Goal: Contribute content: Contribute content

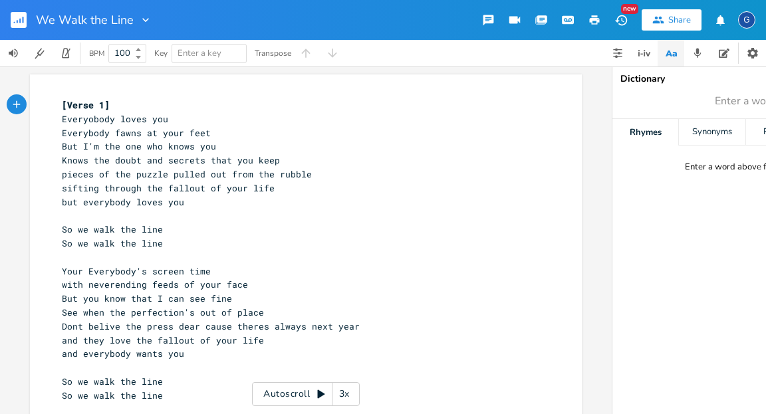
click at [80, 224] on span "So we walk the line" at bounding box center [112, 229] width 101 height 12
click at [82, 228] on span "So we walk the line" at bounding box center [112, 229] width 101 height 12
type textarea "'ll"
click at [82, 242] on span "So we walk the line" at bounding box center [112, 243] width 101 height 12
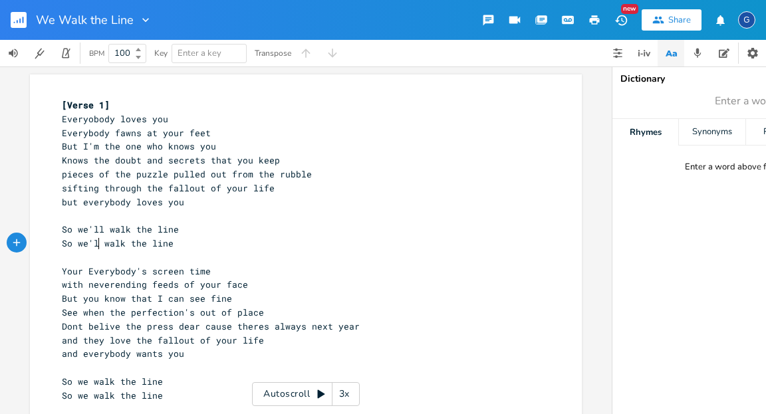
type textarea "'ll"
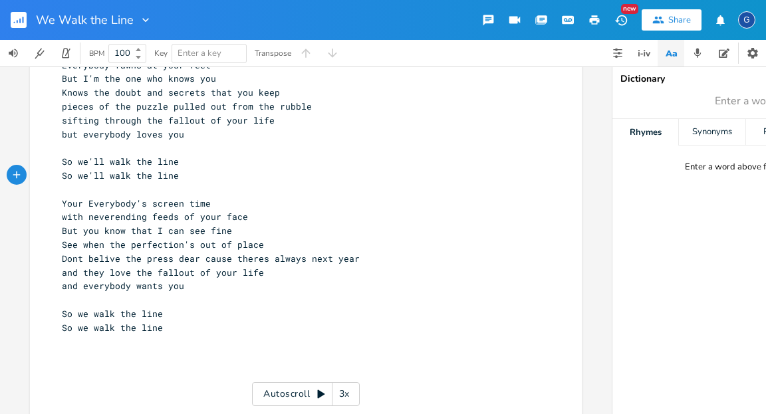
scroll to position [92, 0]
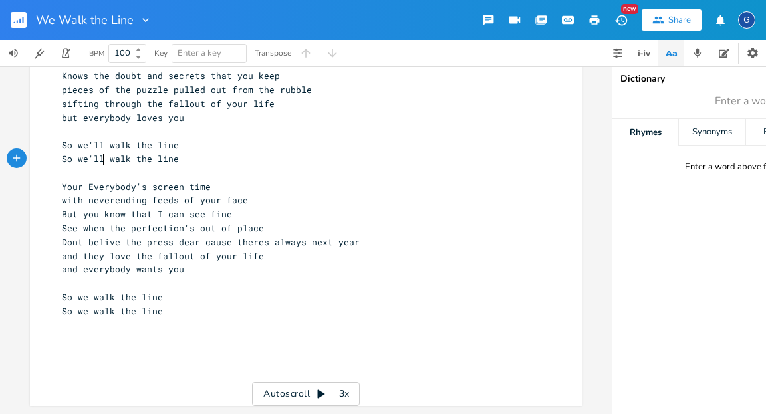
click at [104, 236] on span "Dont belive the press dear cause theres always next year" at bounding box center [211, 242] width 298 height 12
type textarea "e"
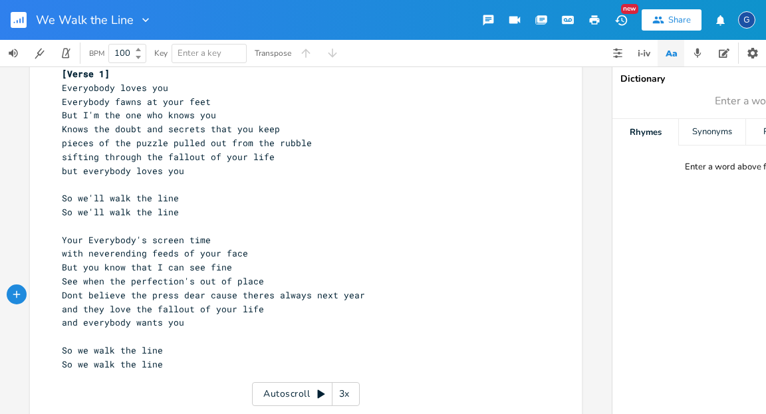
scroll to position [25, 0]
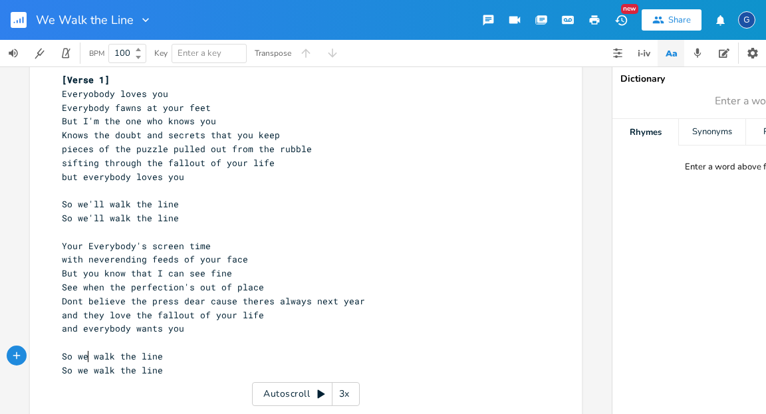
click at [84, 352] on span "So we walk the line" at bounding box center [112, 356] width 101 height 12
type textarea "'ll"
click at [83, 373] on span "So we walk the line" at bounding box center [112, 370] width 101 height 12
type textarea "'ll"
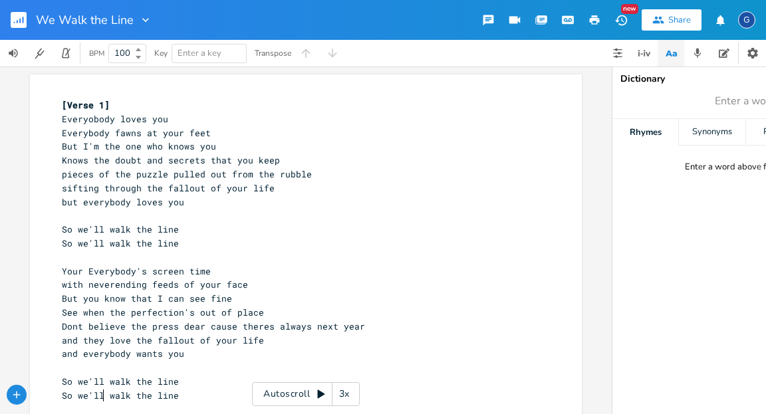
scroll to position [66, 0]
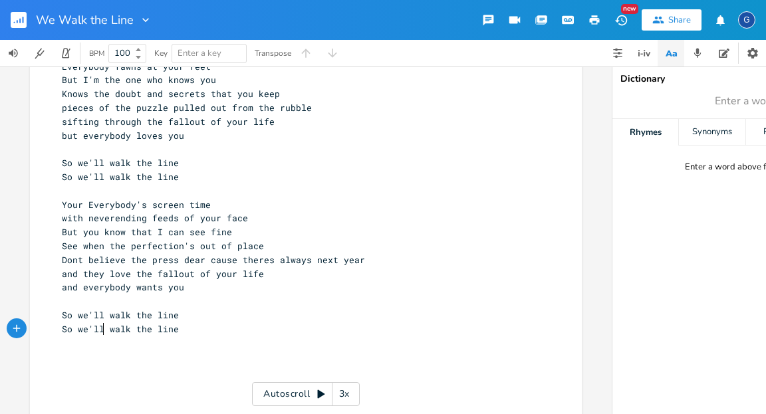
click at [99, 346] on pre "​" at bounding box center [299, 343] width 480 height 14
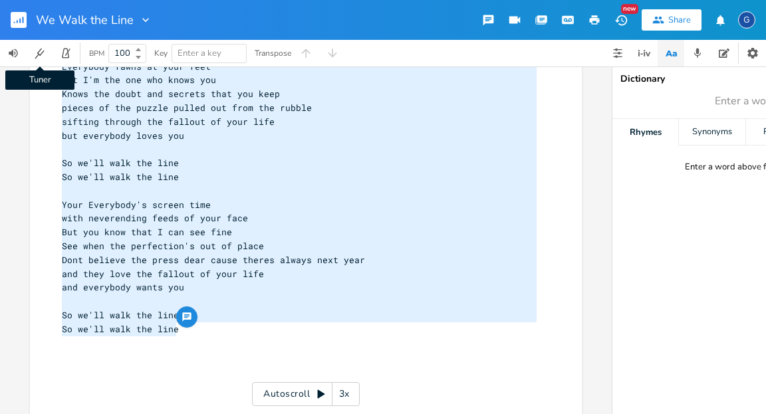
drag, startPoint x: 178, startPoint y: 326, endPoint x: 49, endPoint y: 49, distance: 306.4
click at [51, 47] on div "We Walk the Line New Share G Tuner BPM 100 Key Enter a key Transpose Everyobody…" at bounding box center [383, 207] width 766 height 414
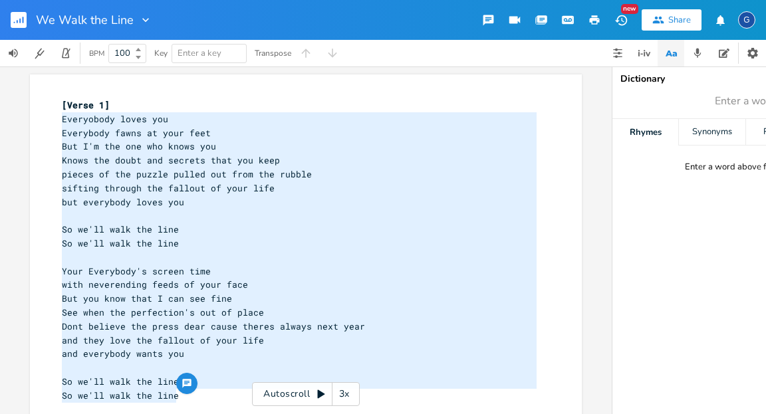
type textarea "Everyobody loves you Everybody fawns at your feet But I'm the one who knows you…"
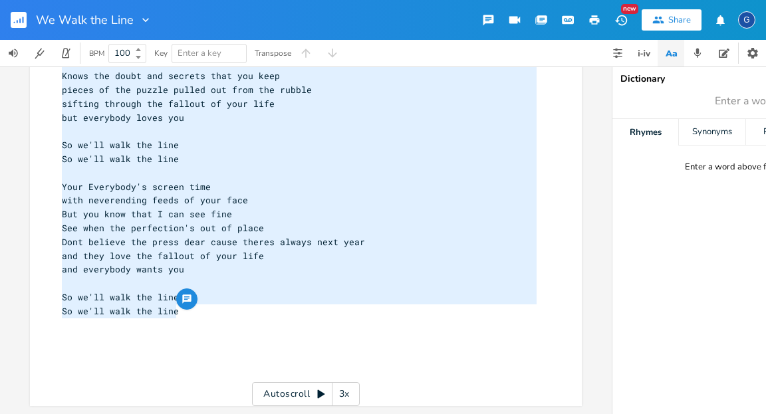
scroll to position [92, 0]
click at [78, 332] on pre "​" at bounding box center [299, 339] width 480 height 14
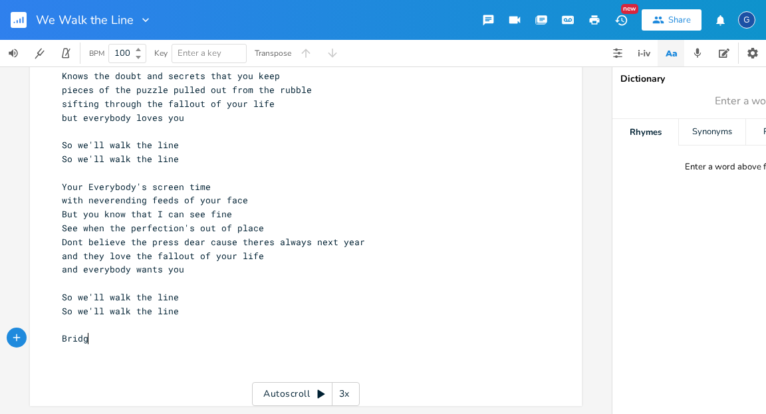
type textarea "Bridge"
click at [59, 332] on pre "Bridge" at bounding box center [299, 339] width 480 height 14
type textarea "["
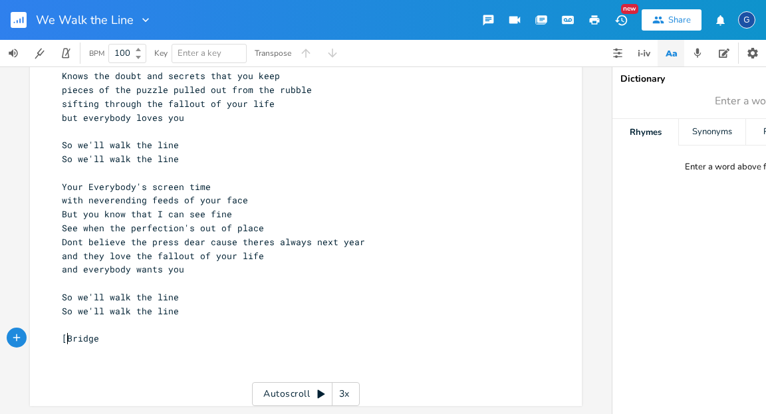
click at [94, 332] on pre "[Bridge" at bounding box center [299, 339] width 480 height 14
type textarea "]"
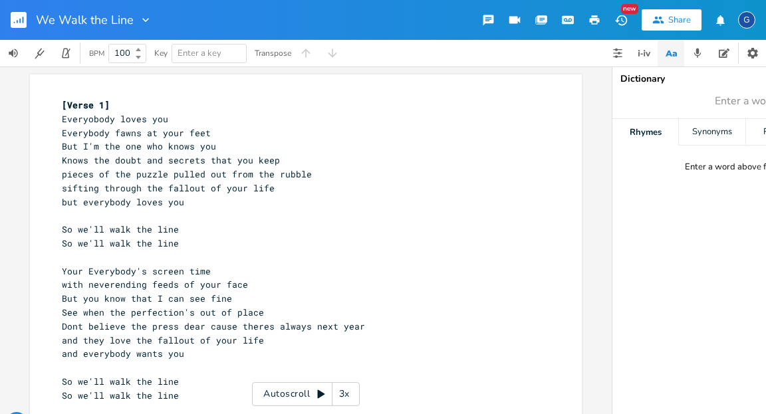
click at [62, 269] on span "Your Everybody's screen time" at bounding box center [136, 271] width 149 height 12
type textarea "[verse 2]"
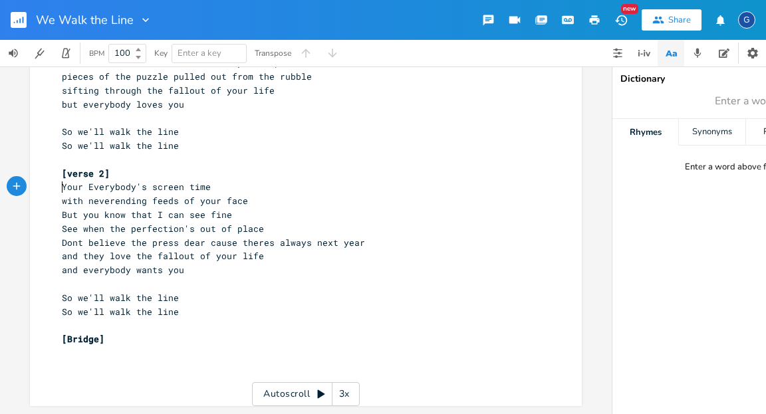
scroll to position [106, 0]
click at [63, 346] on pre "​" at bounding box center [299, 353] width 480 height 14
type textarea "and when the screen goes dark"
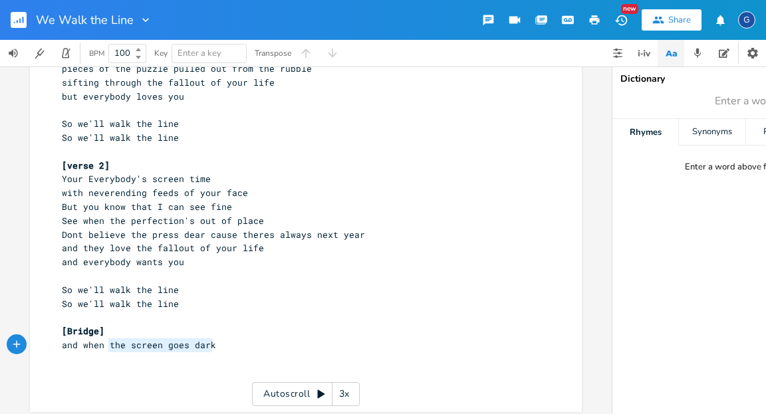
type textarea "the screen goes dark"
drag, startPoint x: 212, startPoint y: 345, endPoint x: 101, endPoint y: 345, distance: 111.0
click at [101, 345] on pre "and when the screen goes dark" at bounding box center [299, 345] width 480 height 14
type textarea "it all dies down"
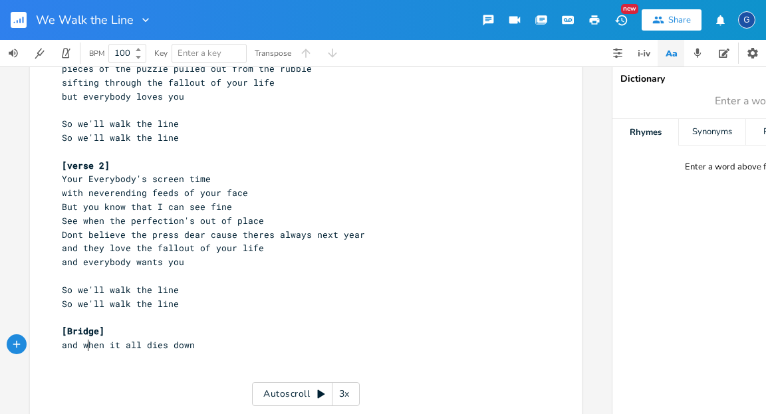
click at [86, 343] on span "and when it all dies down" at bounding box center [128, 345] width 133 height 12
type textarea "if"
click at [186, 344] on pre "and if it all dies down" at bounding box center [299, 345] width 480 height 14
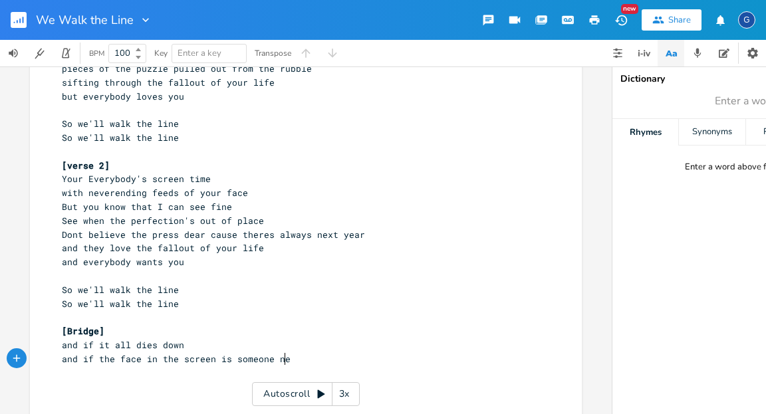
type textarea "and if the face in the screen is someone new"
type textarea "I will stil be here for you"
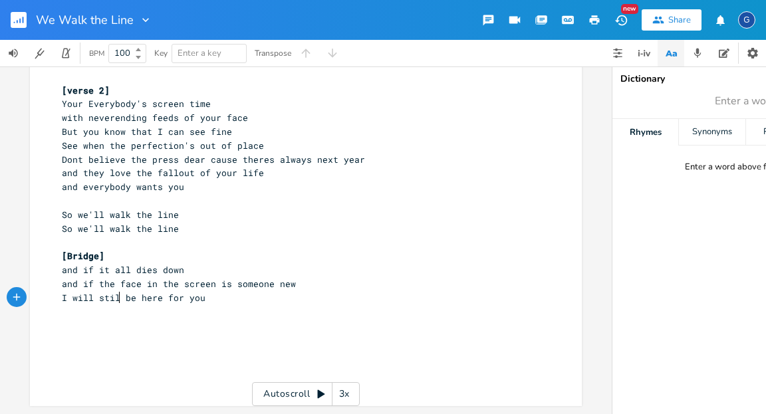
click at [114, 292] on span "I will stil be here for you" at bounding box center [134, 298] width 144 height 12
type textarea "l"
drag, startPoint x: 120, startPoint y: 289, endPoint x: 55, endPoint y: 291, distance: 64.6
click at [59, 291] on pre "I will still be here for you" at bounding box center [299, 298] width 480 height 14
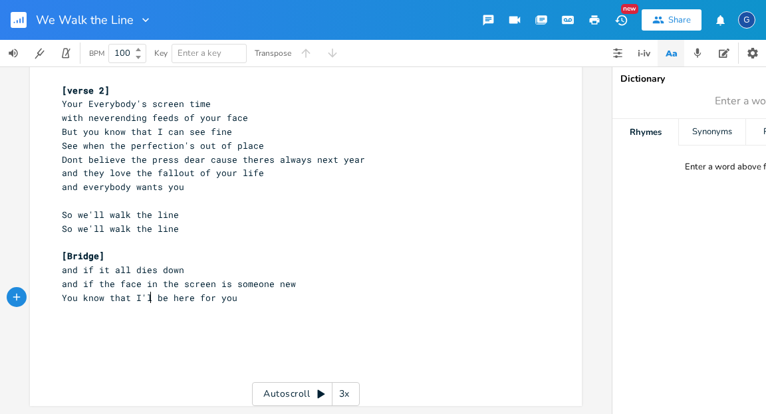
scroll to position [0, 68]
type textarea "You know that I'll"
click at [243, 291] on pre "You know that I'll be here for you" at bounding box center [299, 298] width 480 height 14
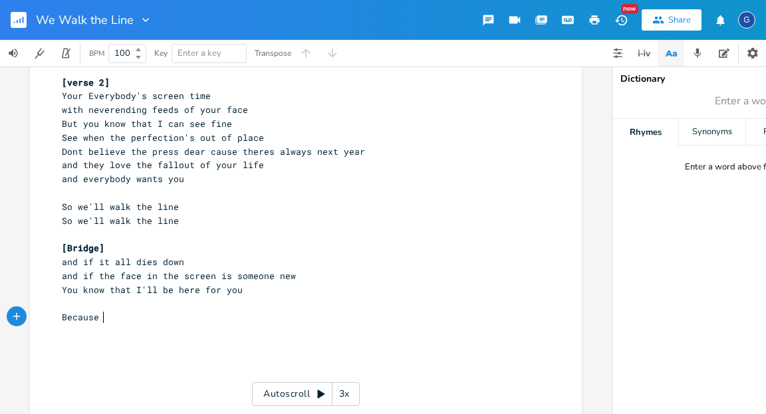
scroll to position [0, 35]
type textarea "Because h"
type textarea "the sweetwe"
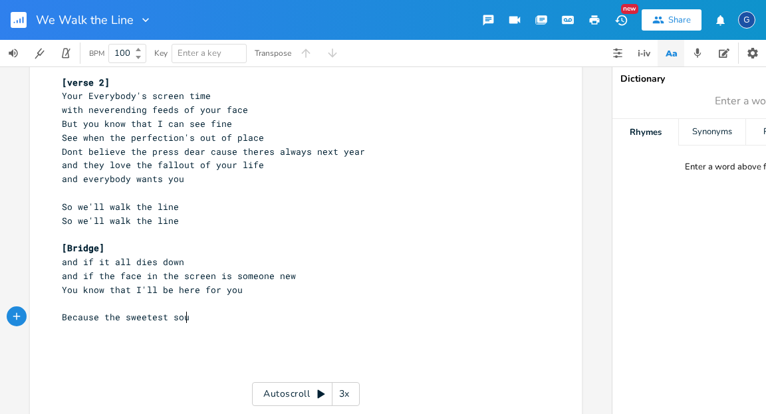
type textarea "est sound"
type textarea "is th eone tha"
click at [90, 330] on span "is th eone tha" at bounding box center [99, 331] width 74 height 12
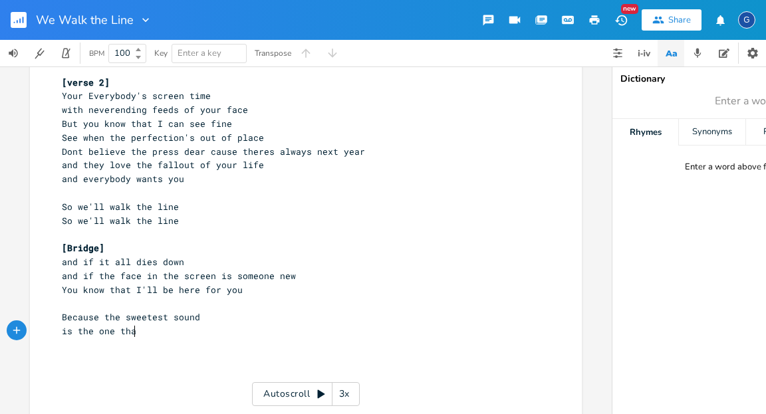
click at [132, 332] on pre "is the one tha" at bounding box center [299, 331] width 480 height 14
type textarea "t was"
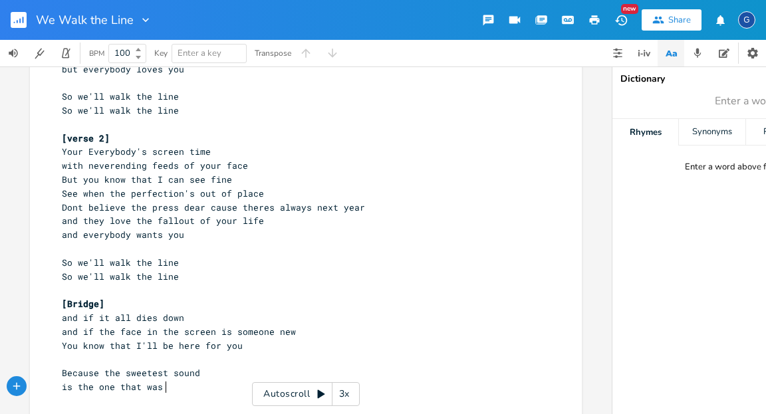
scroll to position [199, 0]
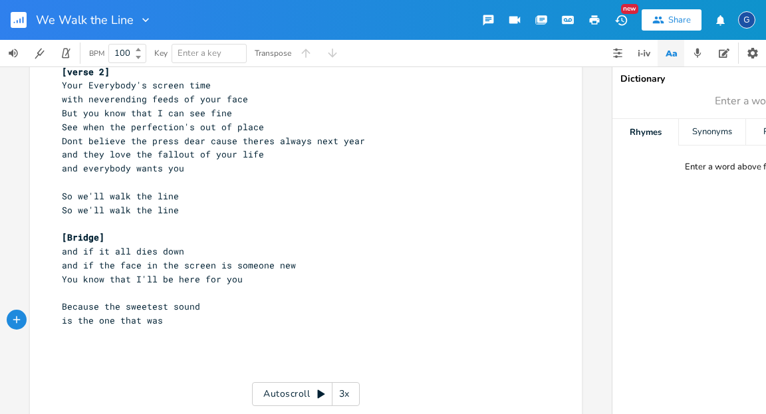
click at [138, 251] on span "and if it all dies down" at bounding box center [123, 251] width 122 height 12
type textarea "falls"
click at [160, 320] on span "is the one that was" at bounding box center [112, 321] width 101 height 12
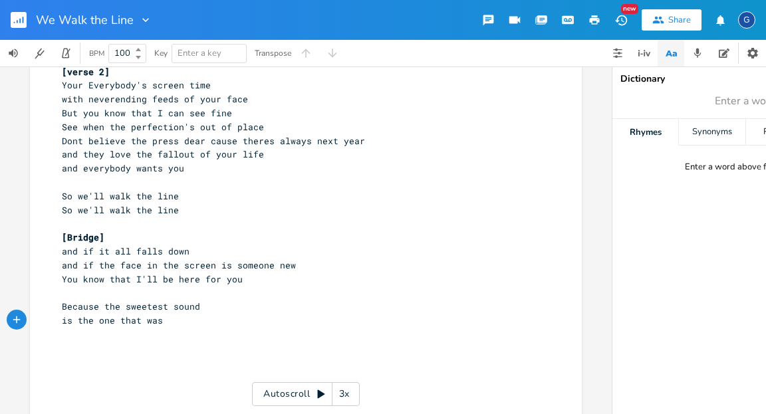
click at [222, 265] on span "and if the face in the screen is someone new" at bounding box center [179, 265] width 234 height 12
type textarea "becomes"
click at [73, 321] on span "is the one that was" at bounding box center [112, 321] width 101 height 12
type textarea "still"
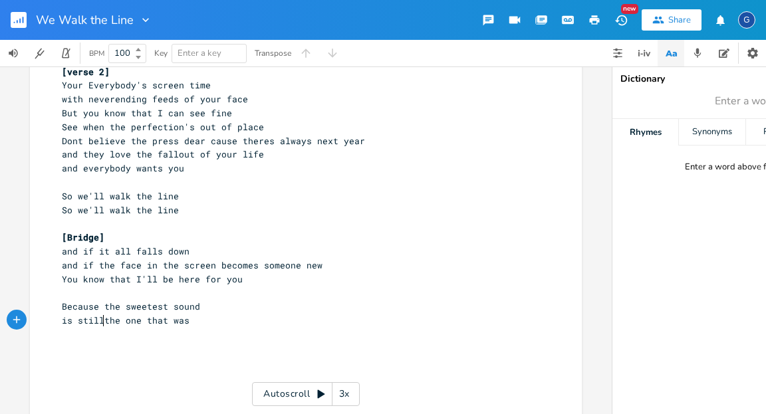
scroll to position [0, 16]
click at [132, 321] on span "is still the one that was" at bounding box center [128, 321] width 133 height 12
type textarea "one"
click at [132, 321] on span "is still the one that was" at bounding box center [128, 321] width 133 height 12
click at [112, 320] on span "is still the one that was" at bounding box center [128, 321] width 133 height 12
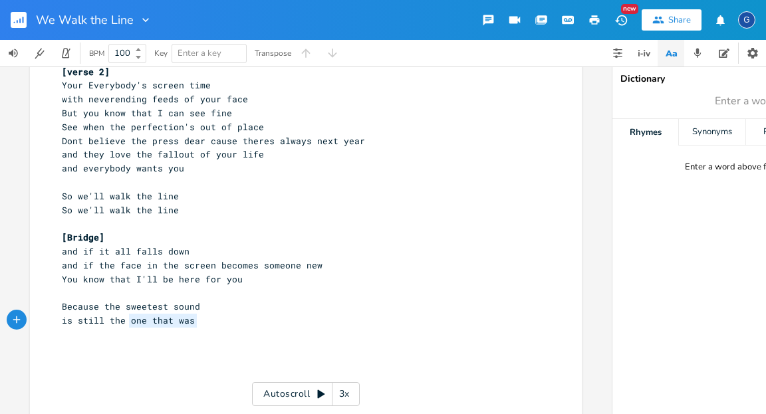
type textarea "one that was"
drag, startPoint x: 198, startPoint y: 320, endPoint x: 122, endPoint y: 323, distance: 75.9
click at [122, 323] on pre "is still the one that was" at bounding box center [299, 321] width 480 height 14
type textarea "song that is made between me and you"
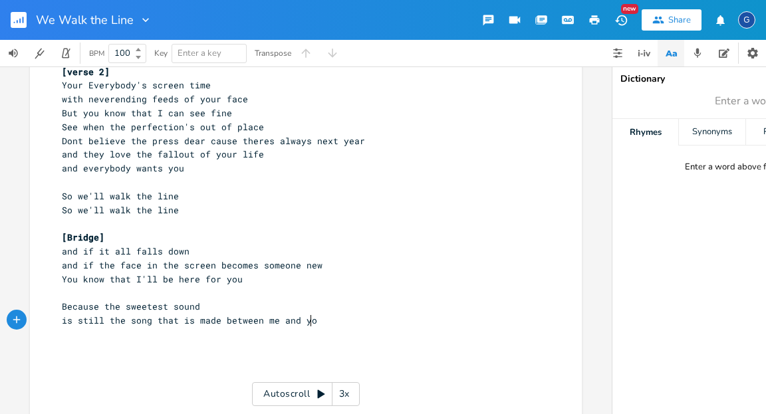
scroll to position [0, 157]
click at [184, 321] on span "is still the song that is made between me and you" at bounding box center [192, 321] width 261 height 12
click at [186, 320] on span "is still the song that is made between me and you" at bounding box center [192, 321] width 261 height 12
type textarea "was"
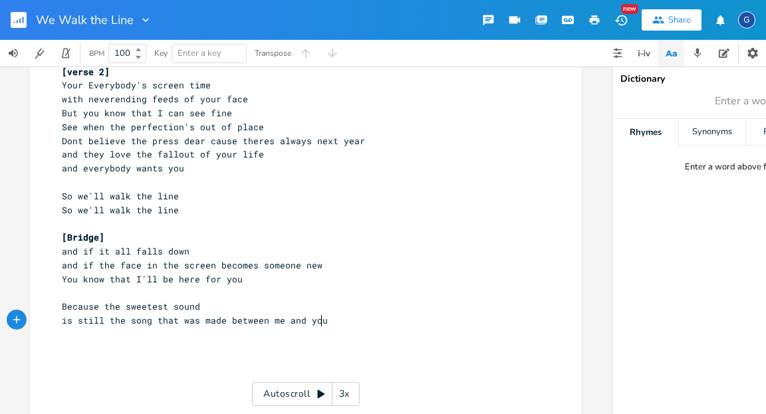
click at [326, 319] on pre "is still the song that was made between me and you" at bounding box center [299, 321] width 480 height 14
click at [300, 266] on span "and if the face in the screen becomes someone new" at bounding box center [192, 265] width 261 height 12
click at [307, 263] on span "and if the face in the screen becomes someone new" at bounding box center [192, 265] width 261 height 12
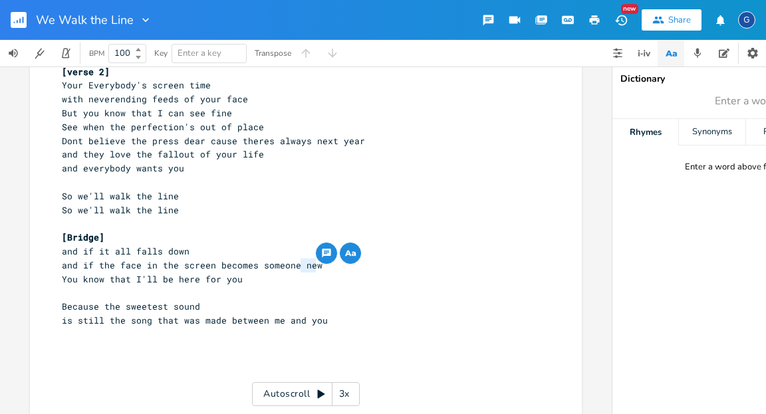
type textarea "new"
click at [706, 136] on div "Synonyms" at bounding box center [712, 132] width 66 height 27
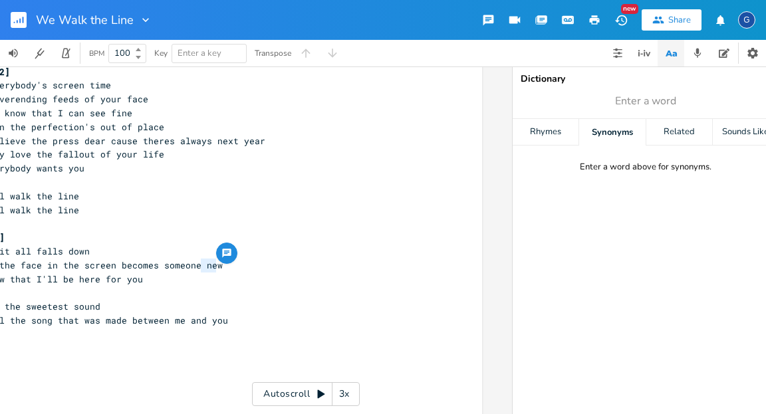
scroll to position [0, 112]
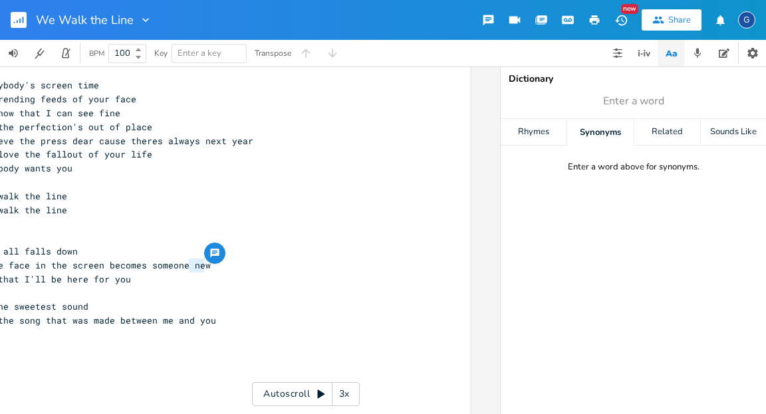
click at [535, 132] on div "Rhymes" at bounding box center [534, 132] width 66 height 27
type input "new"
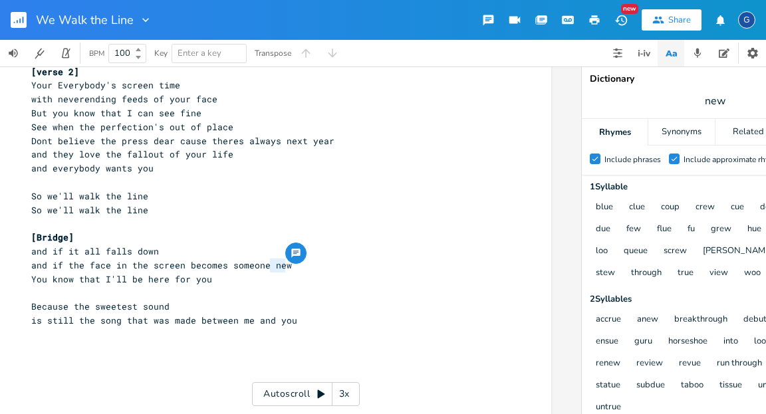
scroll to position [0, 23]
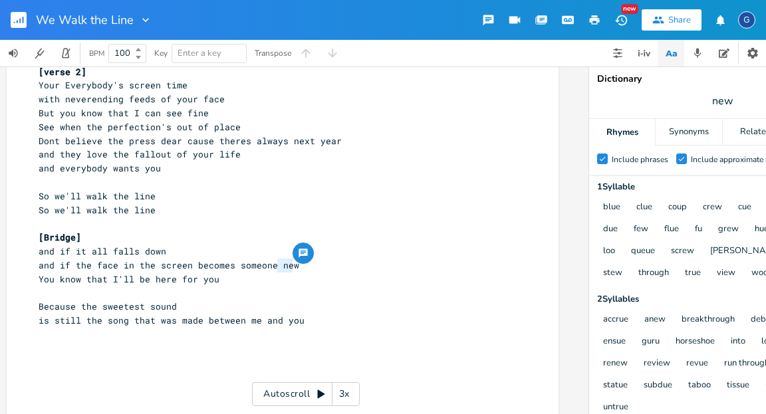
click at [82, 321] on span "is still the song that was made between me and you" at bounding box center [172, 321] width 266 height 12
click at [158, 317] on span "is the song that was made between me and you" at bounding box center [156, 321] width 234 height 12
type textarea "make"
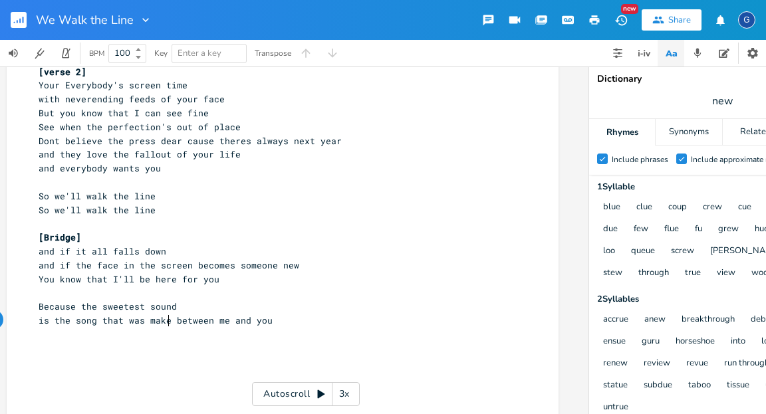
click at [126, 319] on span "is the song that was make between me and you" at bounding box center [156, 321] width 234 height 12
type textarea "we"
click at [270, 322] on pre "is the song that we make between me and you" at bounding box center [276, 321] width 480 height 14
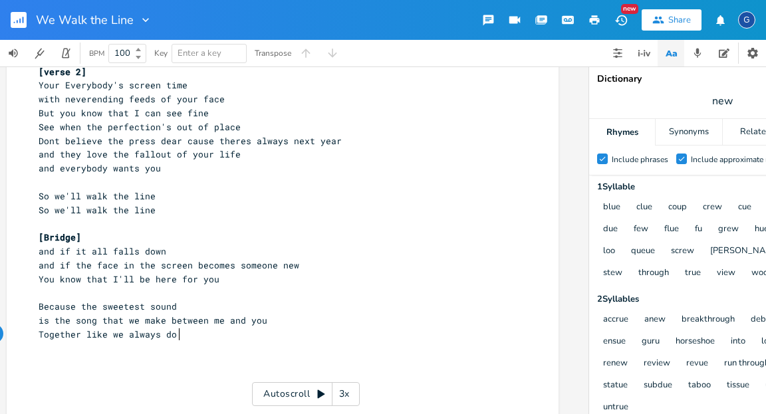
scroll to position [244, 0]
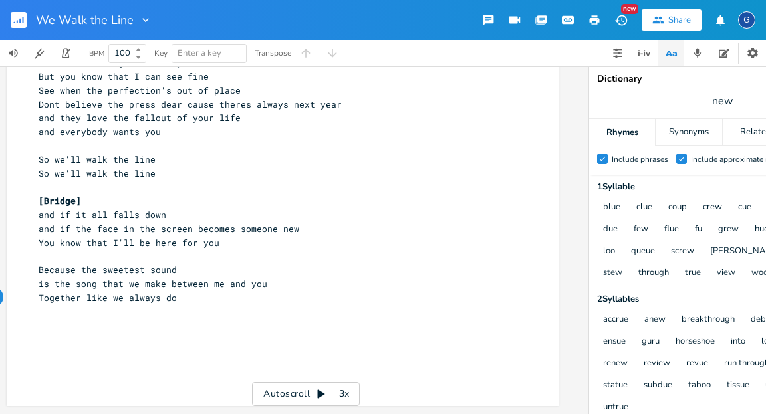
type textarea "Together like we always do"
click at [116, 264] on span "Because the sweetest sound" at bounding box center [108, 270] width 138 height 12
type textarea "surest"
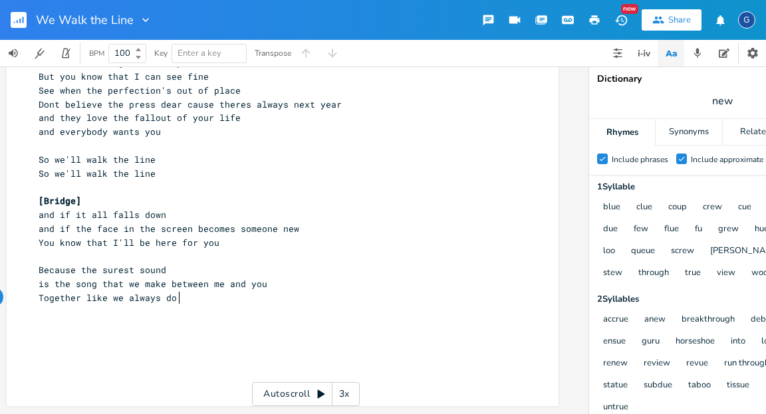
click at [178, 291] on pre "Together like we always do" at bounding box center [276, 298] width 480 height 14
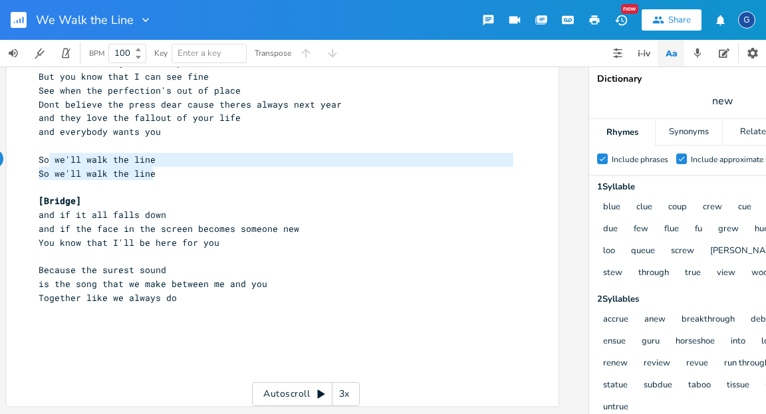
type textarea "So we'll walk the line So we'll walk the line"
drag, startPoint x: 154, startPoint y: 167, endPoint x: 28, endPoint y: 156, distance: 126.2
click at [29, 154] on div "So we'll walk the line So we'll walk the line x [Verse 1] 7 Everyobody loves yo…" at bounding box center [283, 122] width 552 height 568
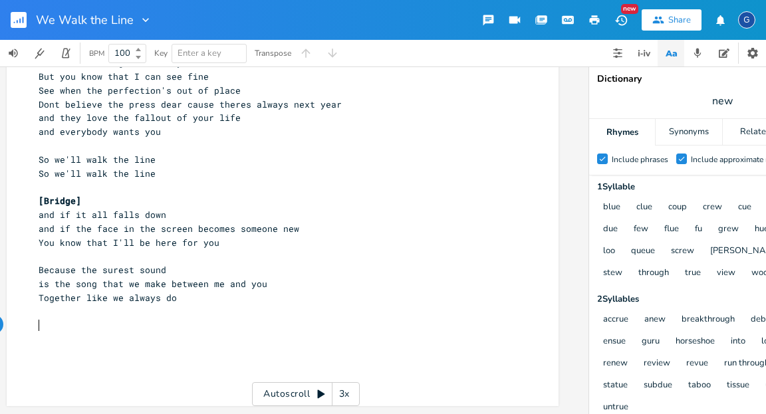
click at [37, 319] on pre "​" at bounding box center [276, 326] width 480 height 14
paste textarea "k"
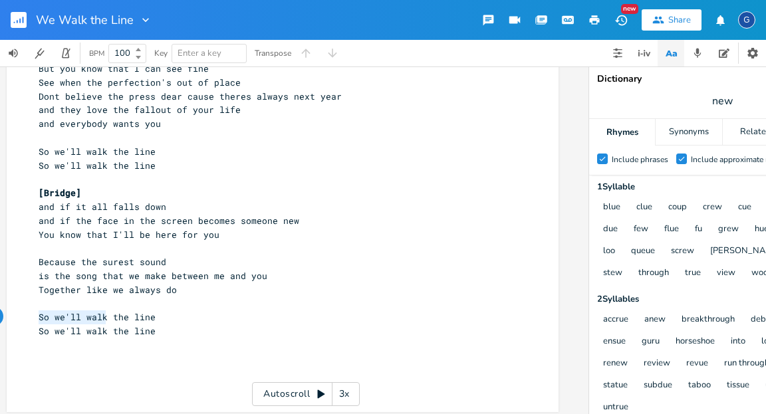
drag, startPoint x: 99, startPoint y: 317, endPoint x: 33, endPoint y: 316, distance: 65.8
click at [36, 316] on pre "So we'll walk the line" at bounding box center [276, 318] width 480 height 14
type textarea "Straight down"
drag, startPoint x: 103, startPoint y: 332, endPoint x: 14, endPoint y: 336, distance: 89.2
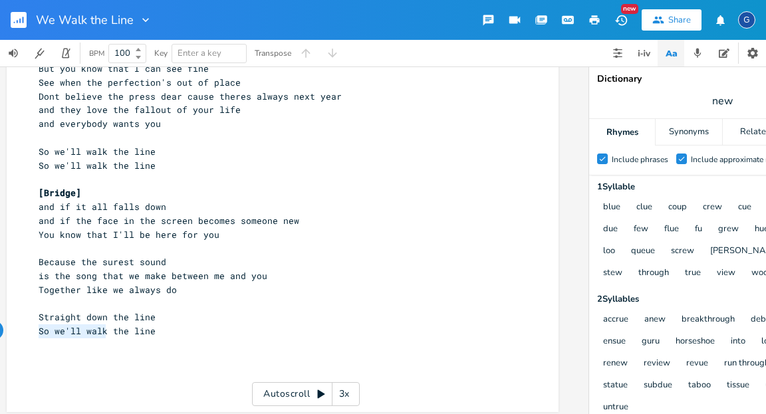
click at [14, 336] on div "So we'll walk x [Verse 1] 7 Everyobody loves you 9 Everybody fawns at your feet…" at bounding box center [283, 121] width 552 height 582
type textarea "Straight down"
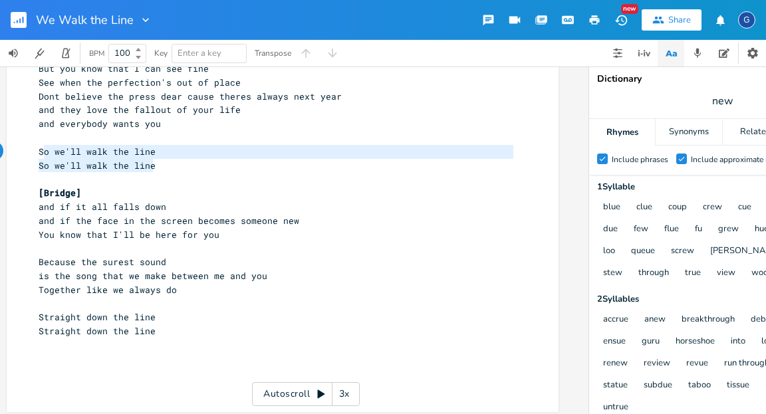
type textarea "So we'll walk the line So we'll walk the line"
drag, startPoint x: 158, startPoint y: 171, endPoint x: 33, endPoint y: 152, distance: 126.4
click at [36, 152] on div "[Verse 1] 7 Everyobody loves you 9 Everybody fawns at your feet 7 But I'm the o…" at bounding box center [276, 123] width 480 height 539
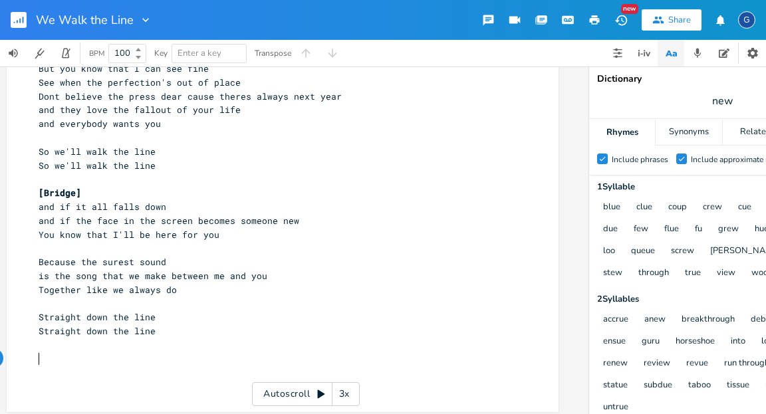
click at [40, 353] on pre "​" at bounding box center [276, 359] width 480 height 14
